Goal: Find specific page/section: Find specific page/section

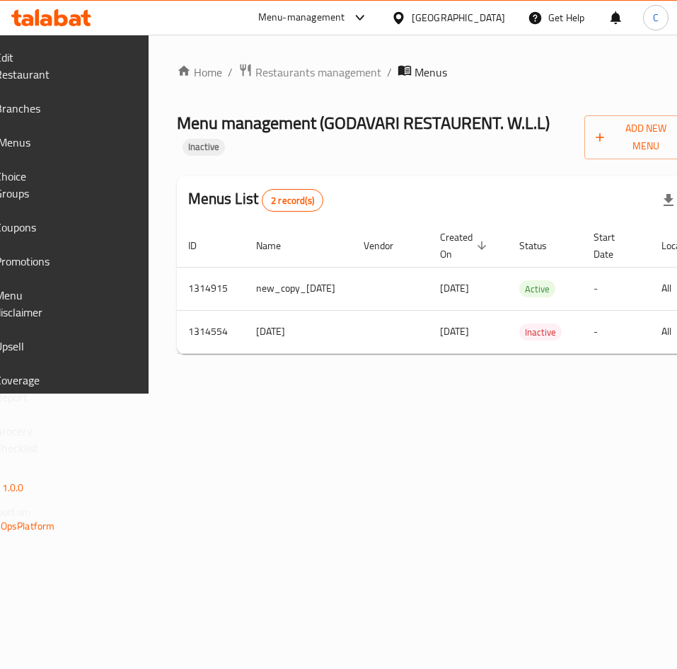
click at [63, 21] on icon at bounding box center [51, 17] width 80 height 17
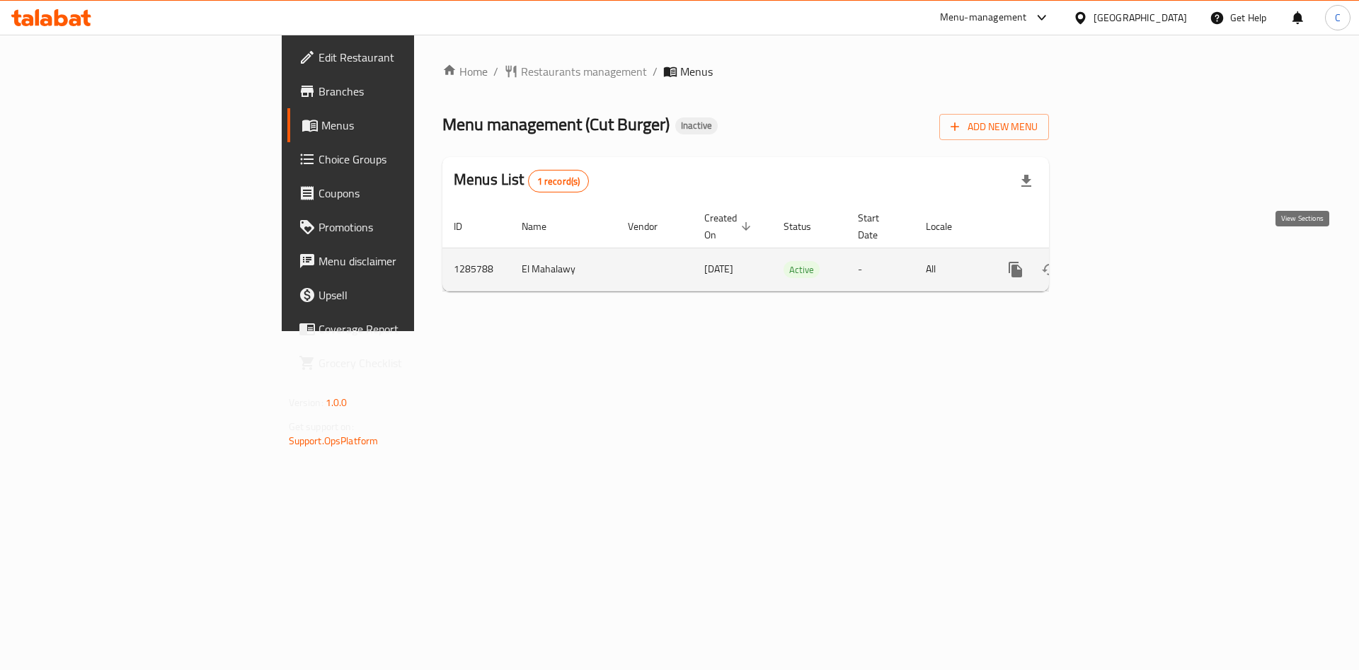
click at [1126, 261] on icon "enhanced table" at bounding box center [1117, 269] width 17 height 17
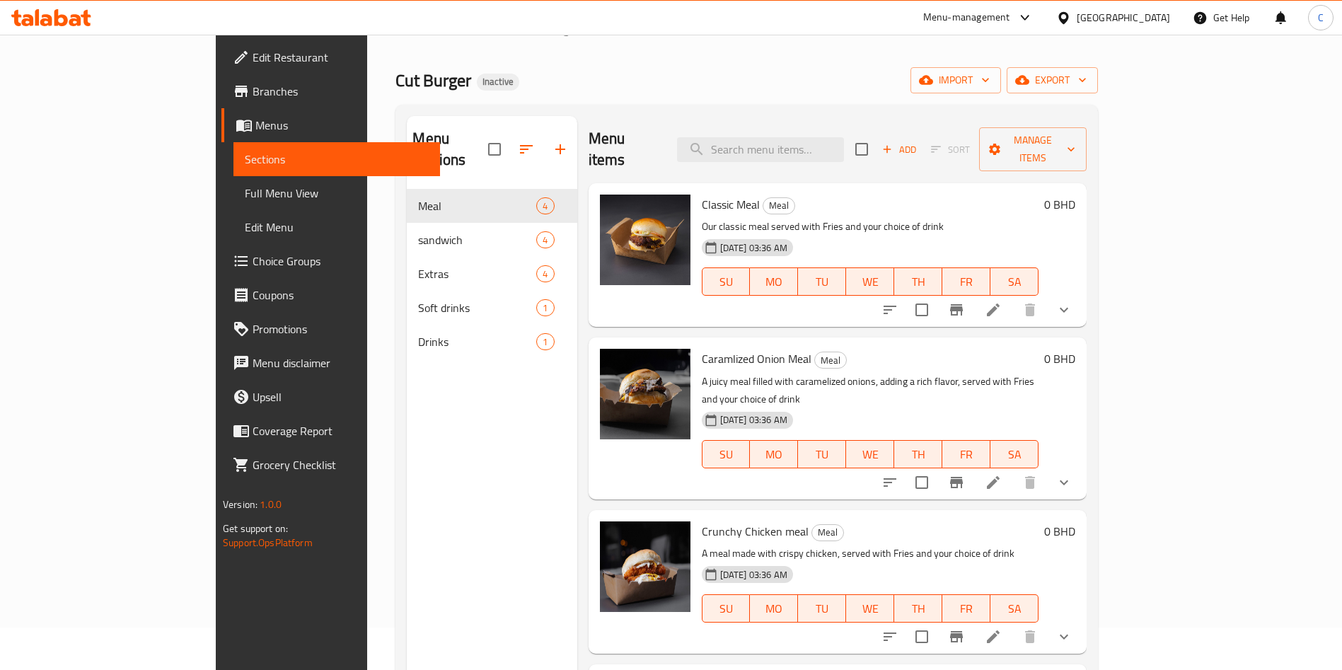
scroll to position [40, 0]
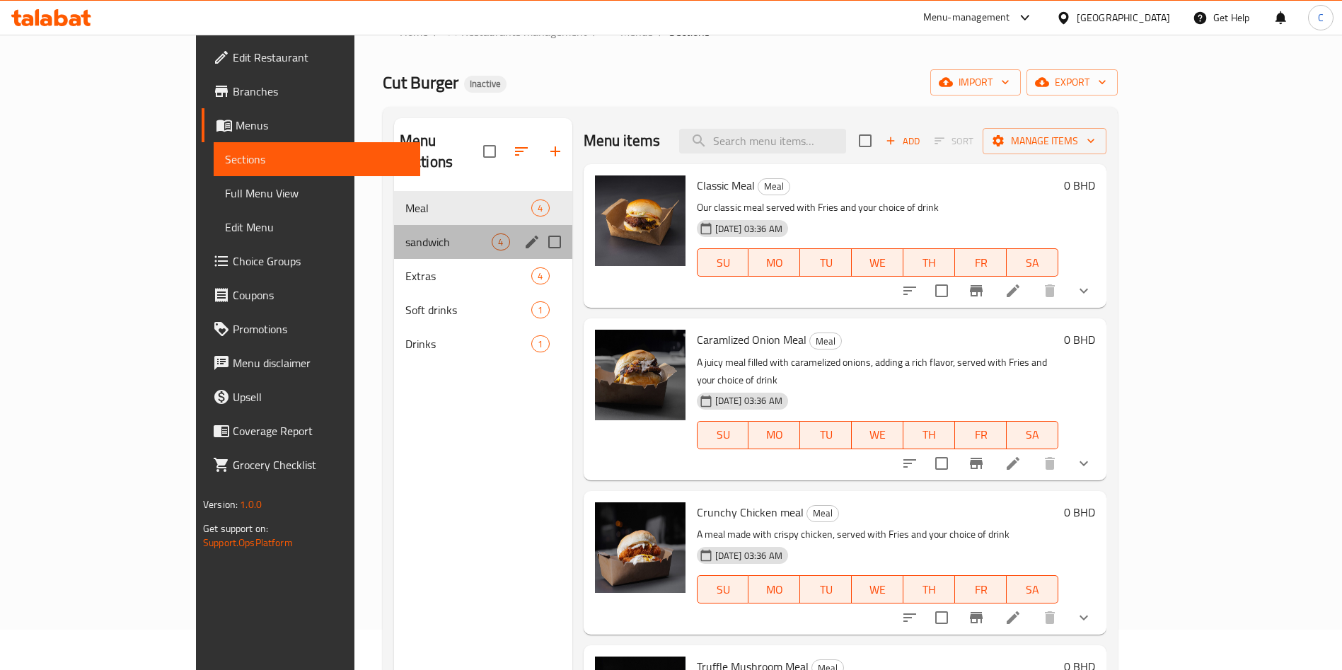
click at [394, 229] on div "sandwich 4" at bounding box center [483, 242] width 178 height 34
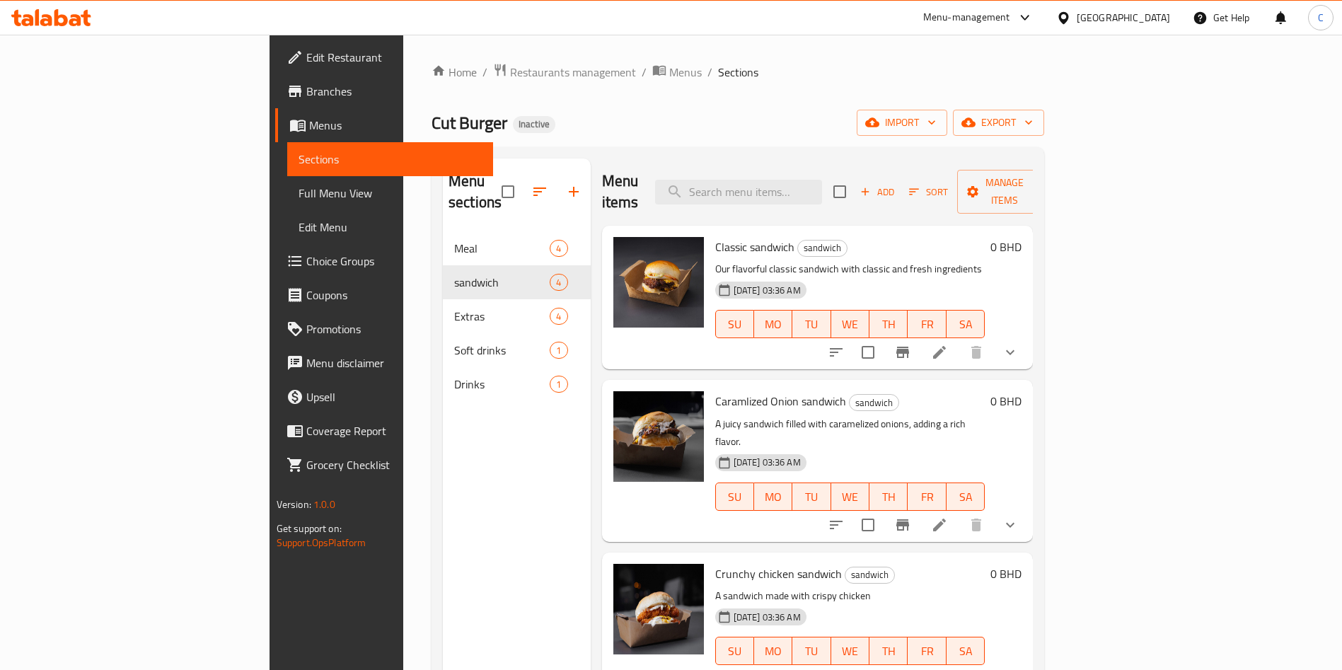
scroll to position [198, 0]
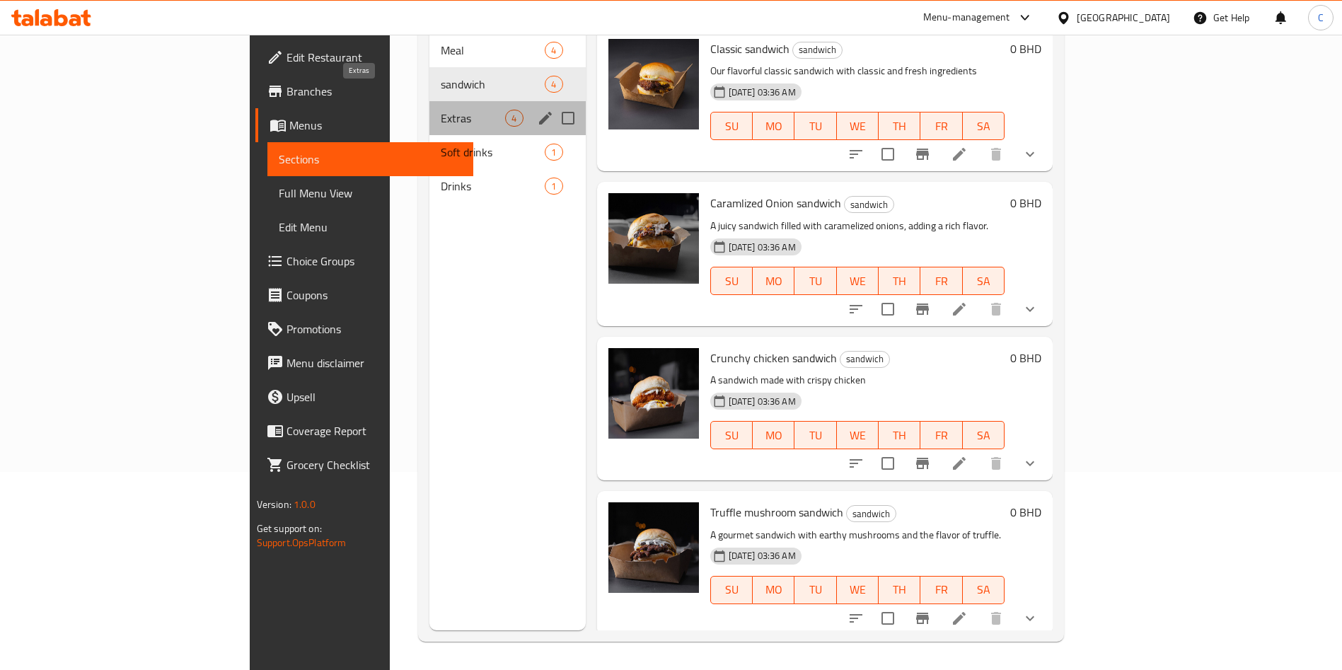
click at [441, 110] on span "Extras" at bounding box center [473, 118] width 64 height 17
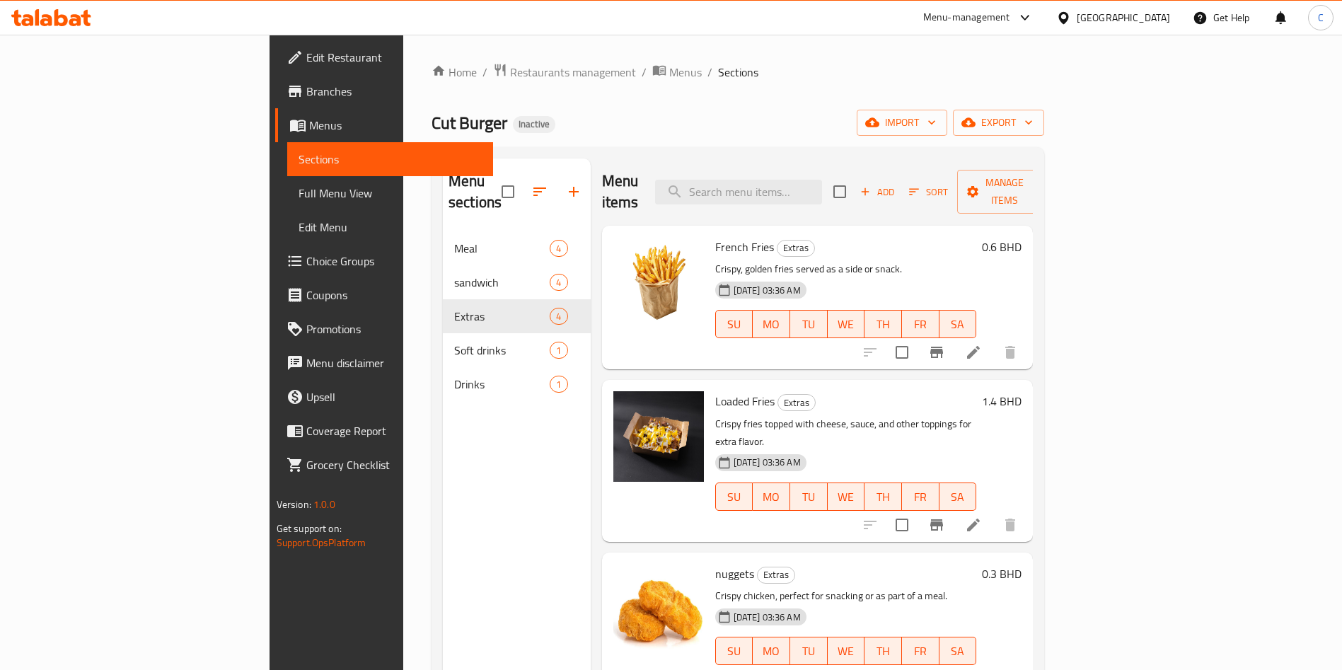
scroll to position [198, 0]
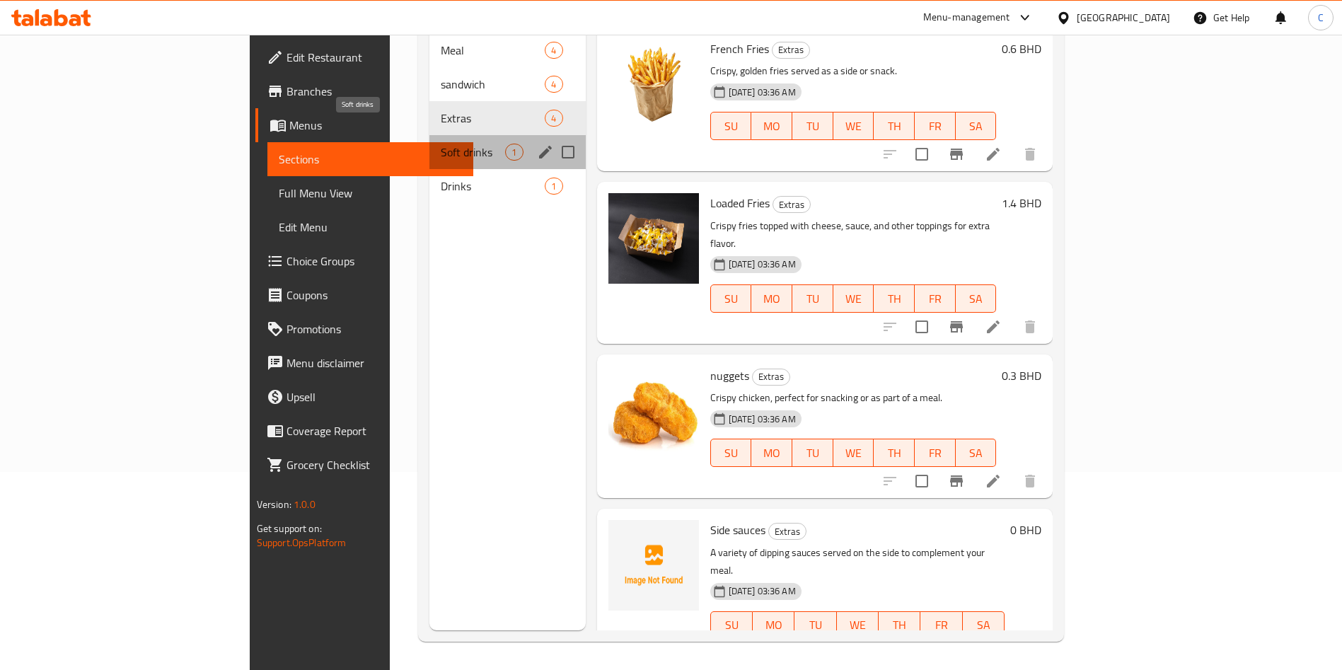
click at [441, 144] on span "Soft drinks" at bounding box center [473, 152] width 64 height 17
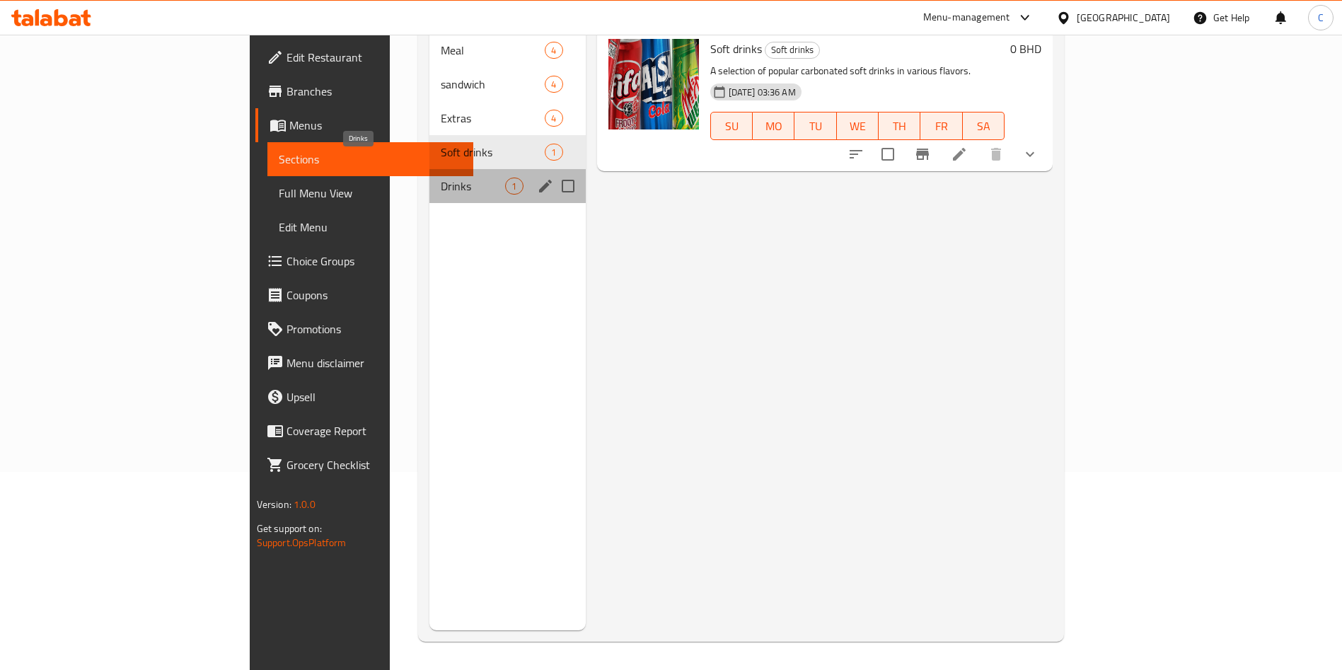
click at [441, 178] on span "Drinks" at bounding box center [473, 186] width 64 height 17
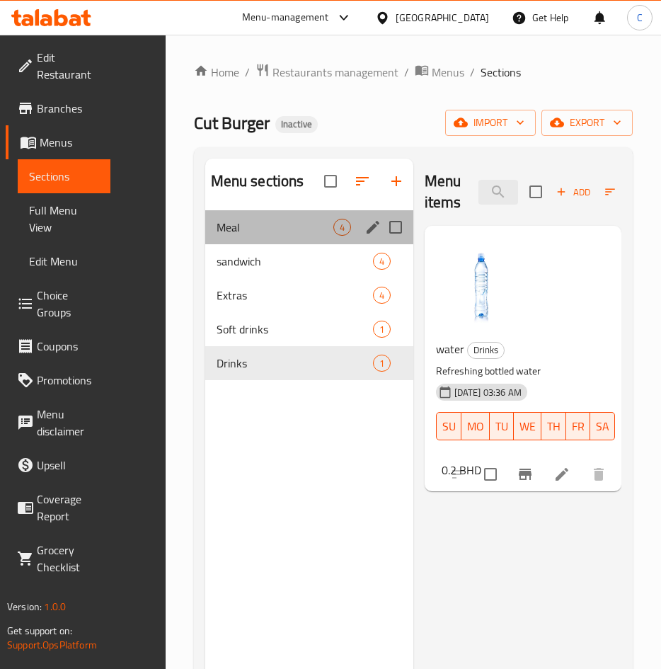
click at [272, 239] on div "Meal 4" at bounding box center [309, 227] width 208 height 34
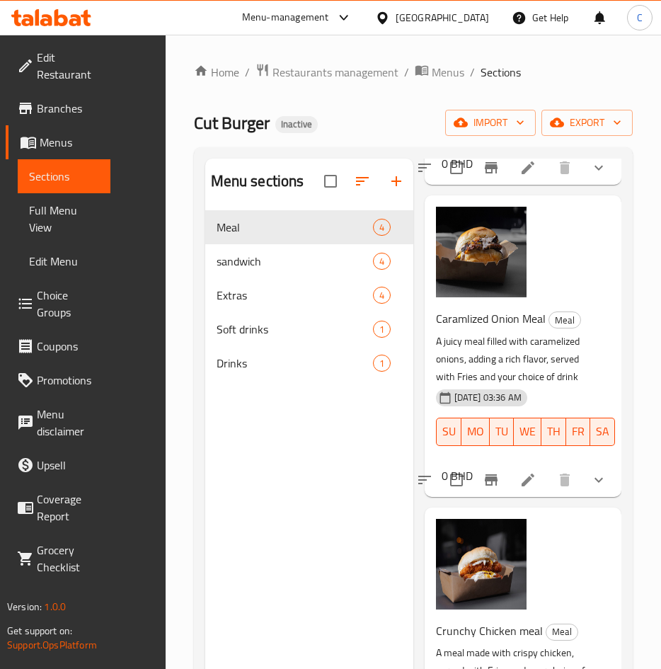
scroll to position [325, 0]
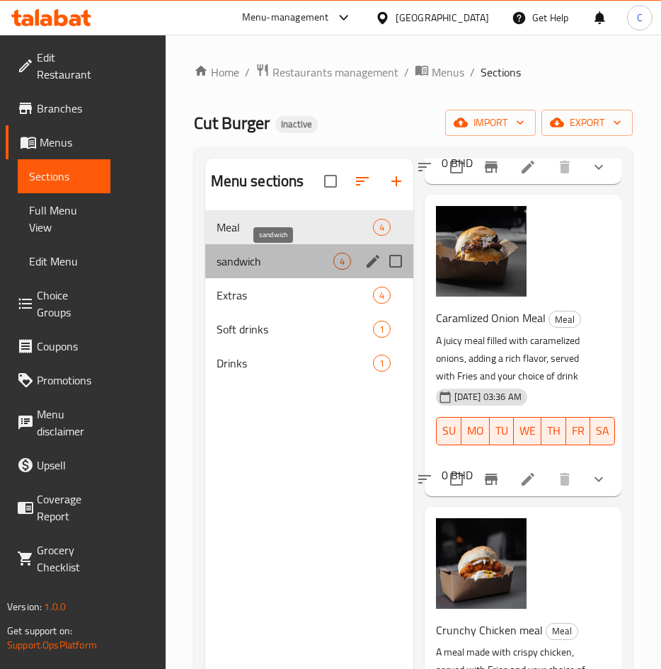
click at [290, 256] on span "sandwich" at bounding box center [275, 261] width 117 height 17
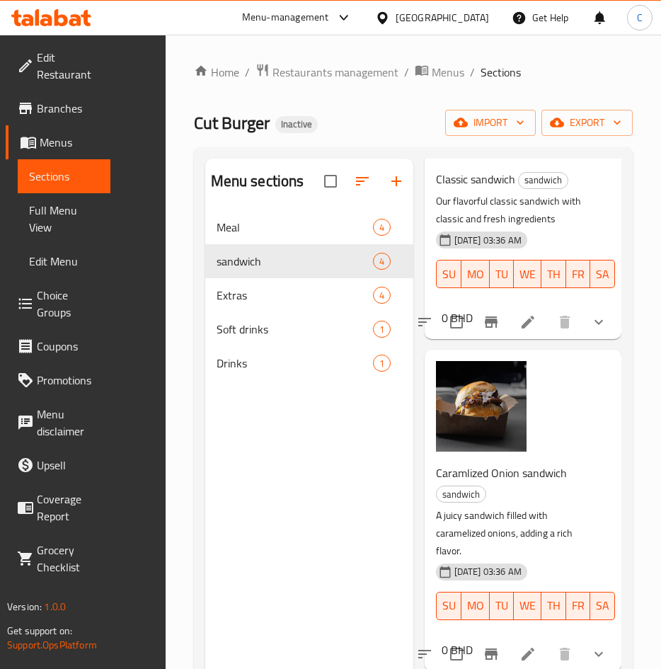
scroll to position [169, 0]
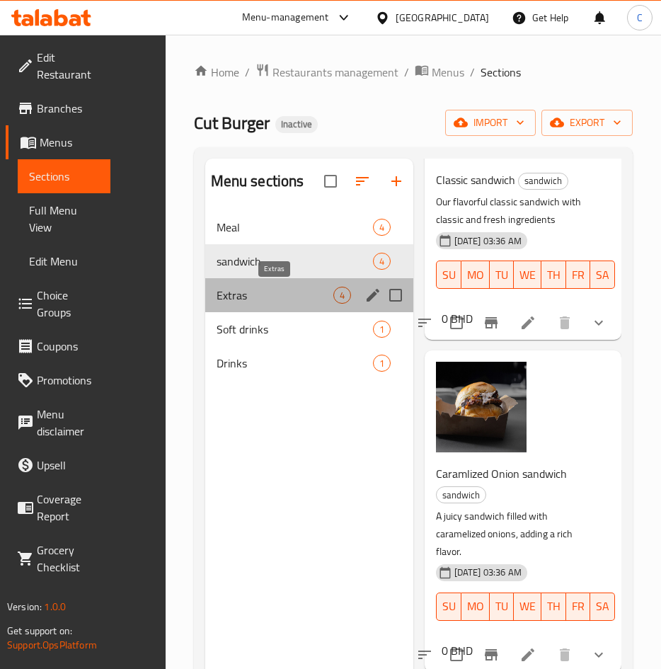
click at [278, 301] on span "Extras" at bounding box center [275, 295] width 117 height 17
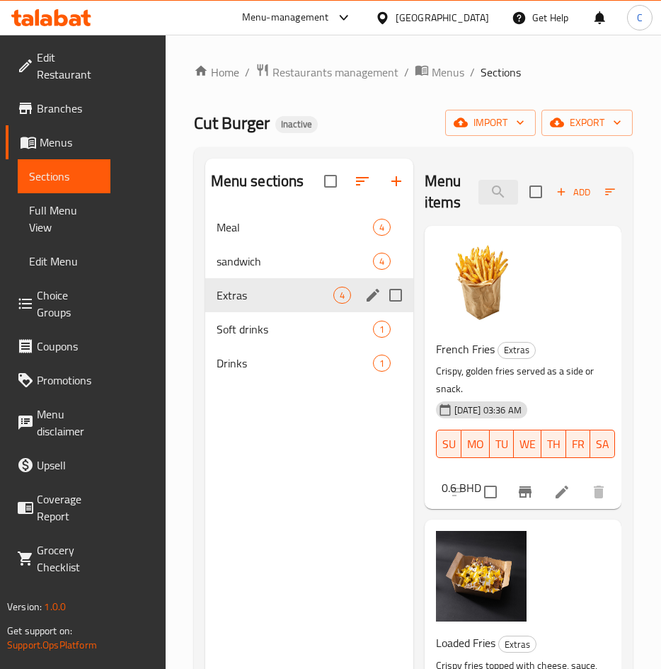
click at [263, 309] on div "Extras 4" at bounding box center [309, 295] width 208 height 34
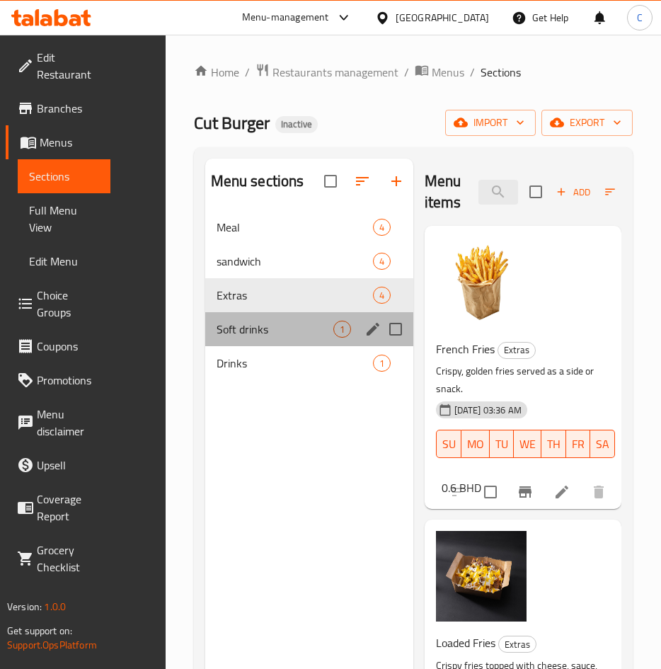
click at [303, 318] on div "Soft drinks 1" at bounding box center [309, 329] width 208 height 34
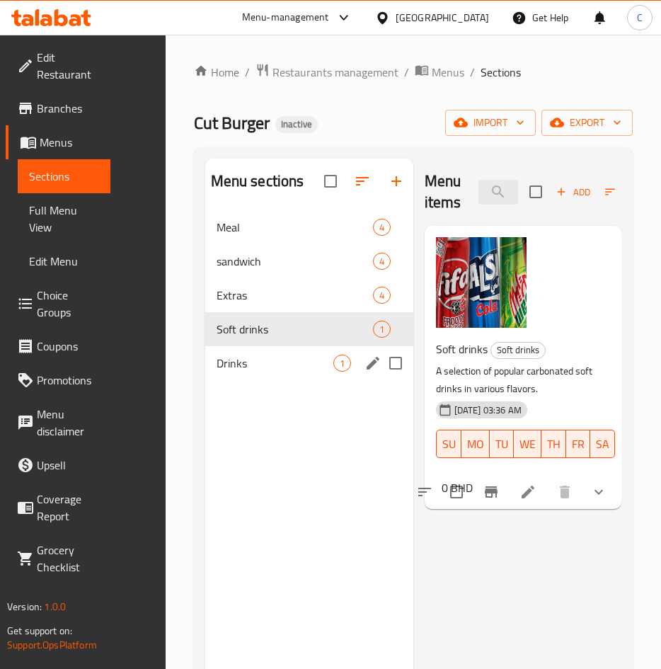
click at [282, 350] on div "Drinks 1" at bounding box center [309, 363] width 208 height 34
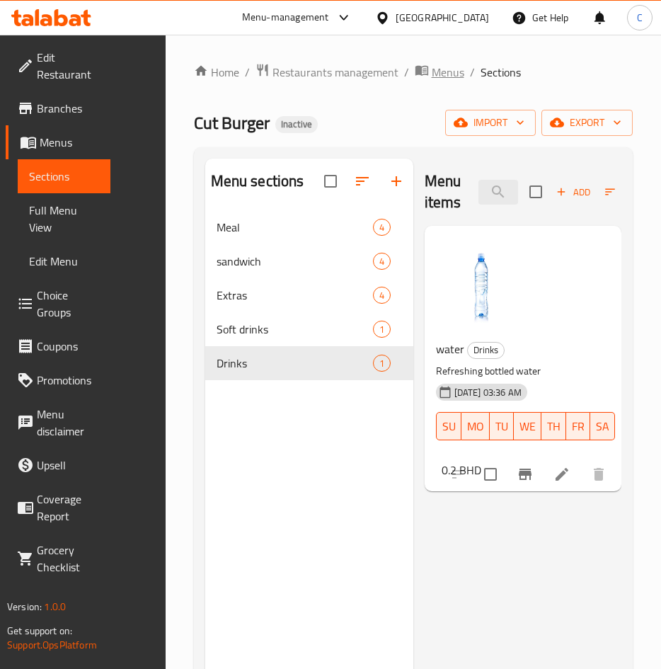
click at [432, 71] on span "Menus" at bounding box center [448, 72] width 33 height 17
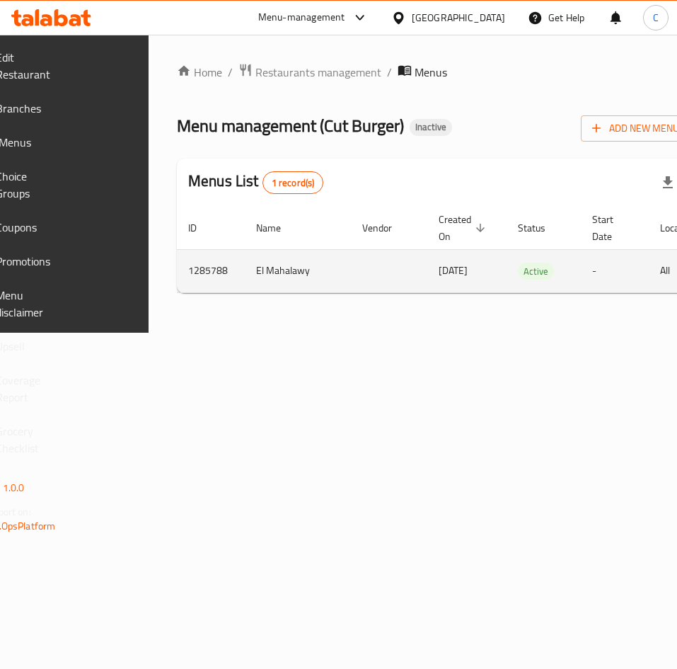
click at [236, 273] on td "1285788" at bounding box center [211, 270] width 68 height 43
copy td "1285788"
drag, startPoint x: 272, startPoint y: 267, endPoint x: 345, endPoint y: 269, distance: 73.6
click at [345, 269] on td "El Mahalawy" at bounding box center [298, 270] width 106 height 43
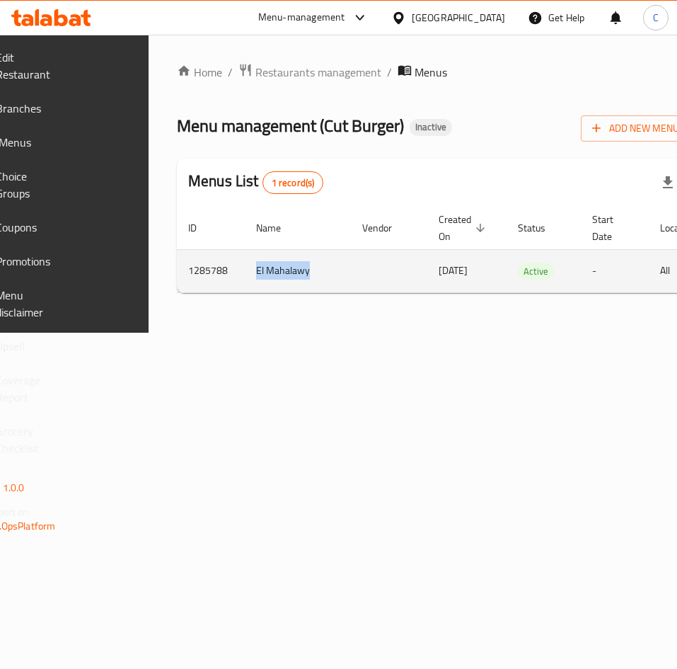
copy td "El Mahalawy"
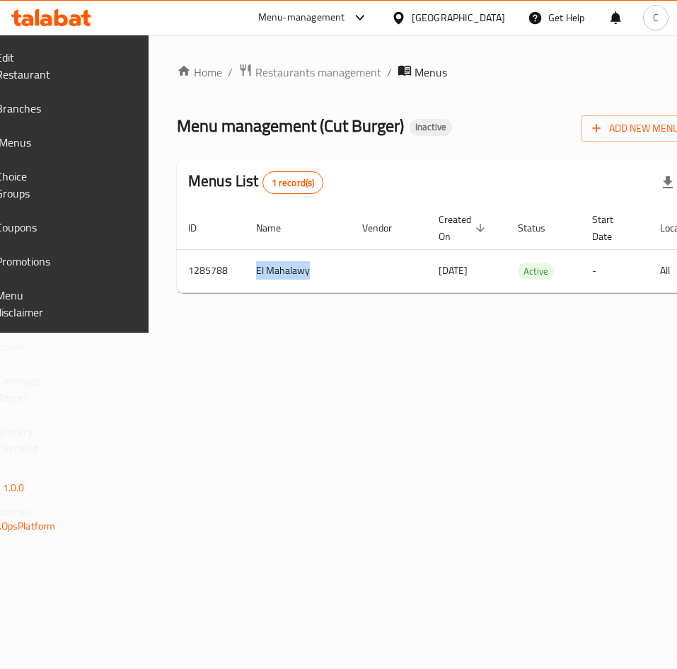
click at [61, 109] on span "Branches" at bounding box center [28, 108] width 65 height 17
